Goal: Go to known website: Access a specific website the user already knows

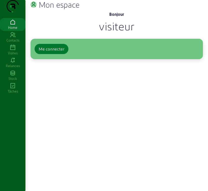
click at [45, 52] on div "Me connecter" at bounding box center [52, 49] width 26 height 6
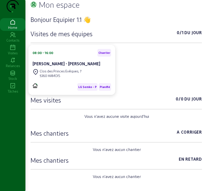
click at [130, 109] on cam-progress-bar at bounding box center [117, 106] width 172 height 5
